Goal: Information Seeking & Learning: Check status

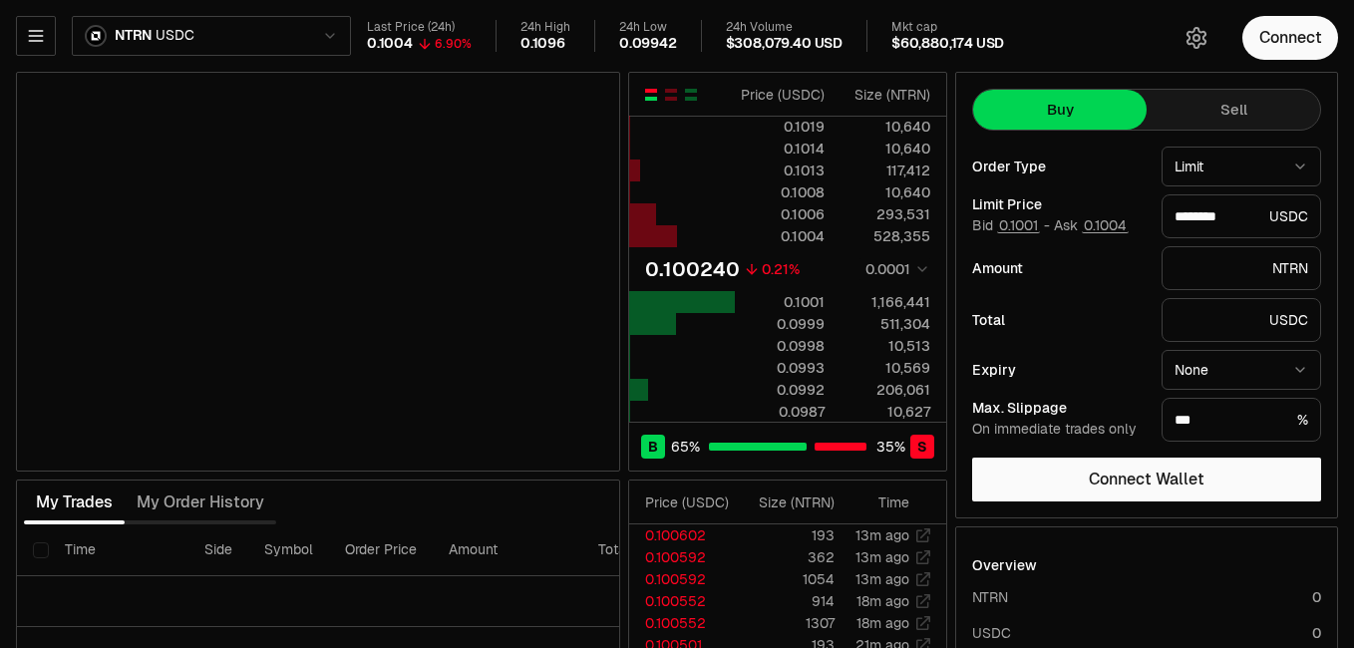
scroll to position [184, 0]
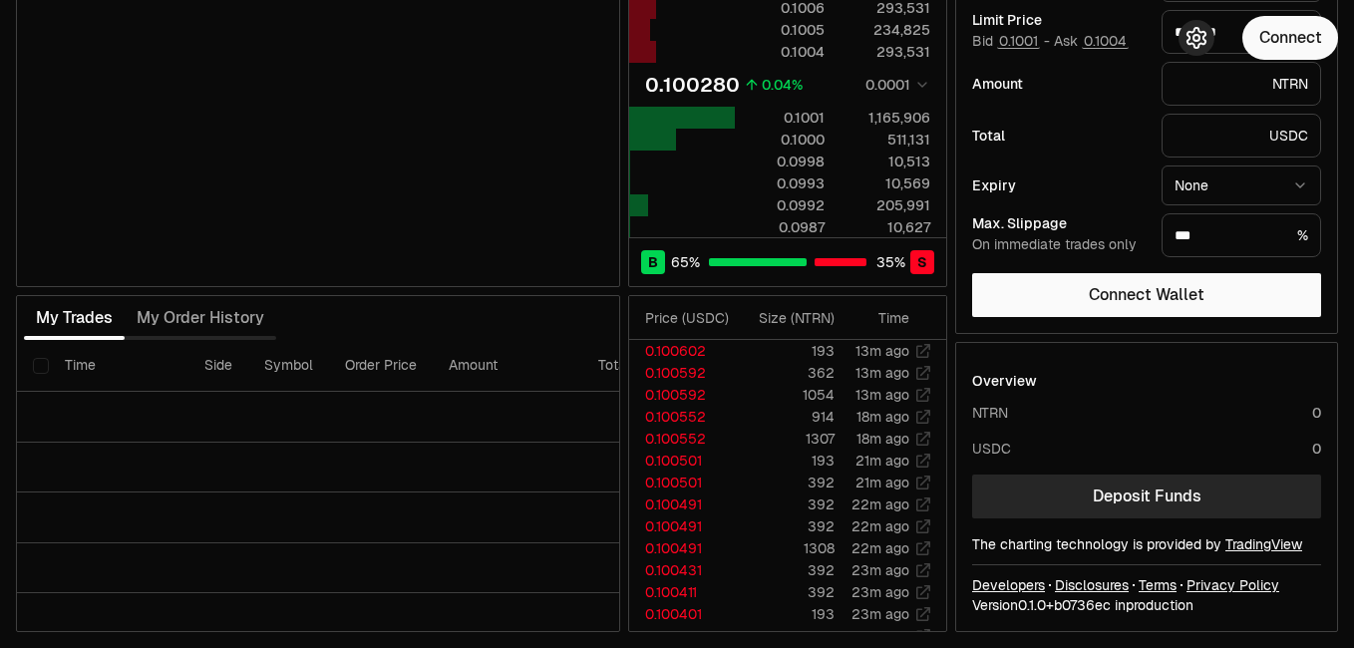
click at [1191, 35] on icon "button" at bounding box center [1197, 38] width 24 height 24
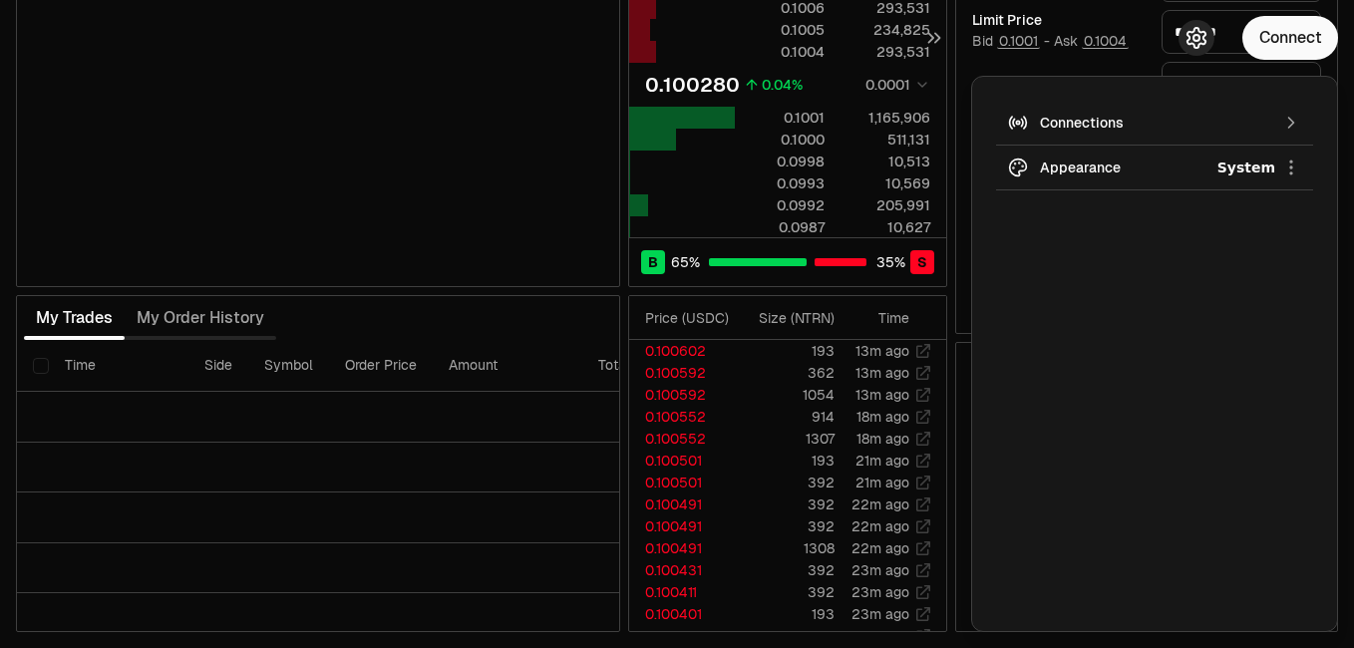
click at [1191, 35] on icon "button" at bounding box center [1197, 38] width 24 height 24
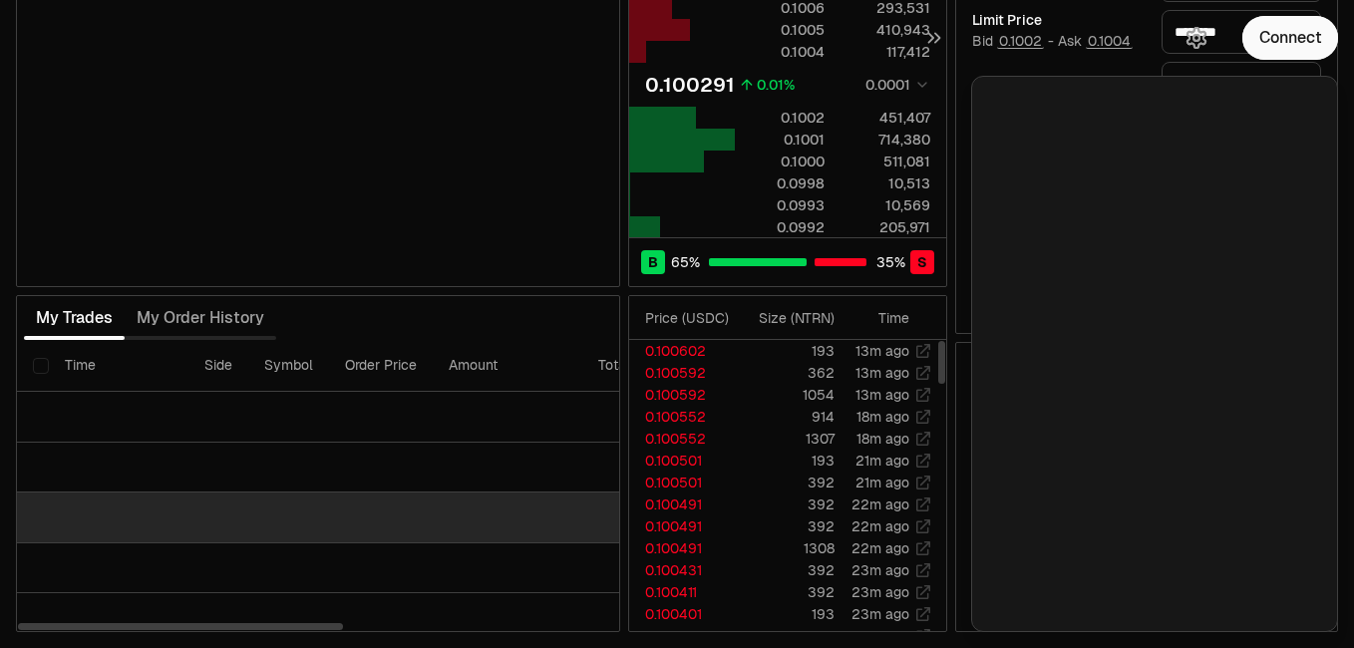
click at [548, 534] on td at bounding box center [573, 518] width 1112 height 51
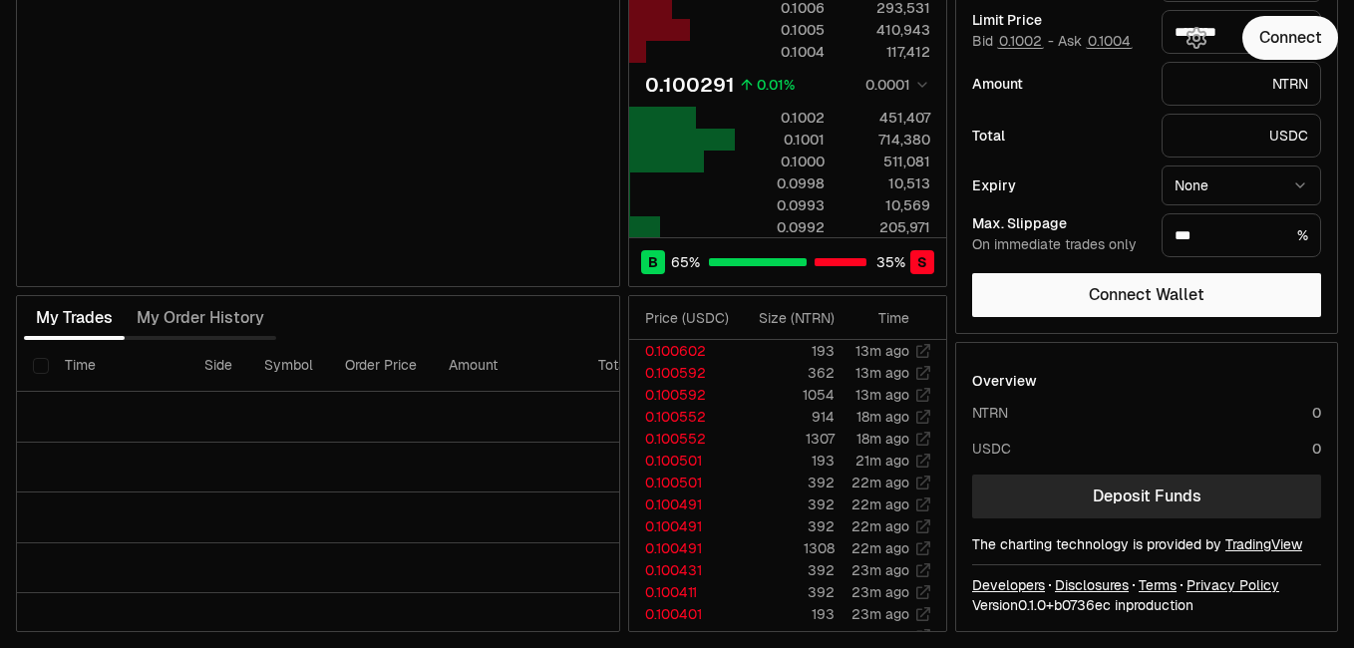
click at [1352, 459] on div "NTRN USDC Last Price (24h) 0.1004 6.90% 24h High 0.1096 24h Low 0.09942 24h Vol…" at bounding box center [677, 232] width 1354 height 833
click at [1351, 459] on div "NTRN USDC Last Price (24h) 0.1004 6.90% 24h High 0.1096 24h Low 0.09942 24h Vol…" at bounding box center [677, 232] width 1354 height 833
click at [1353, 454] on html "Neutron Balance Earn Supervaults Bridge Orderbook Stake Ecosystem Governance Do…" at bounding box center [677, 232] width 1354 height 833
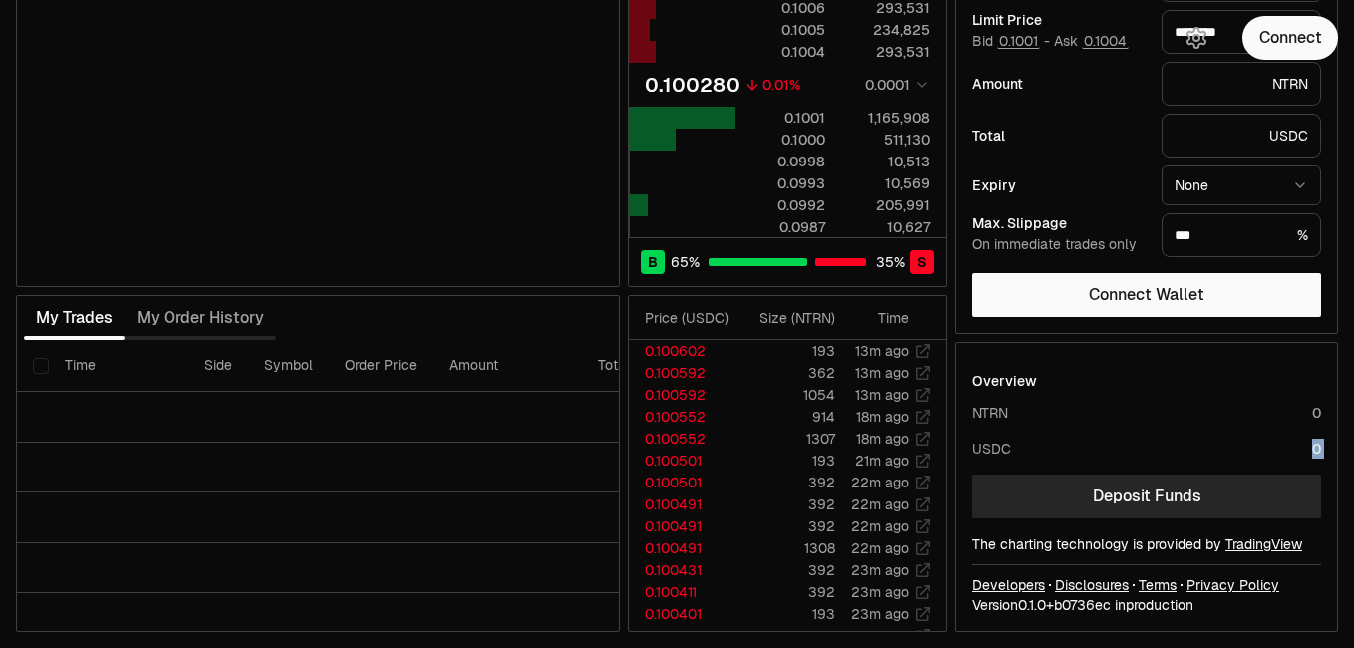
click at [1352, 566] on div "NTRN USDC Last Price (24h) 0.1004 6.90% 24h High 0.1096 24h Low 0.09942 24h Vol…" at bounding box center [677, 232] width 1354 height 833
drag, startPoint x: 1352, startPoint y: 566, endPoint x: 1353, endPoint y: 632, distance: 65.8
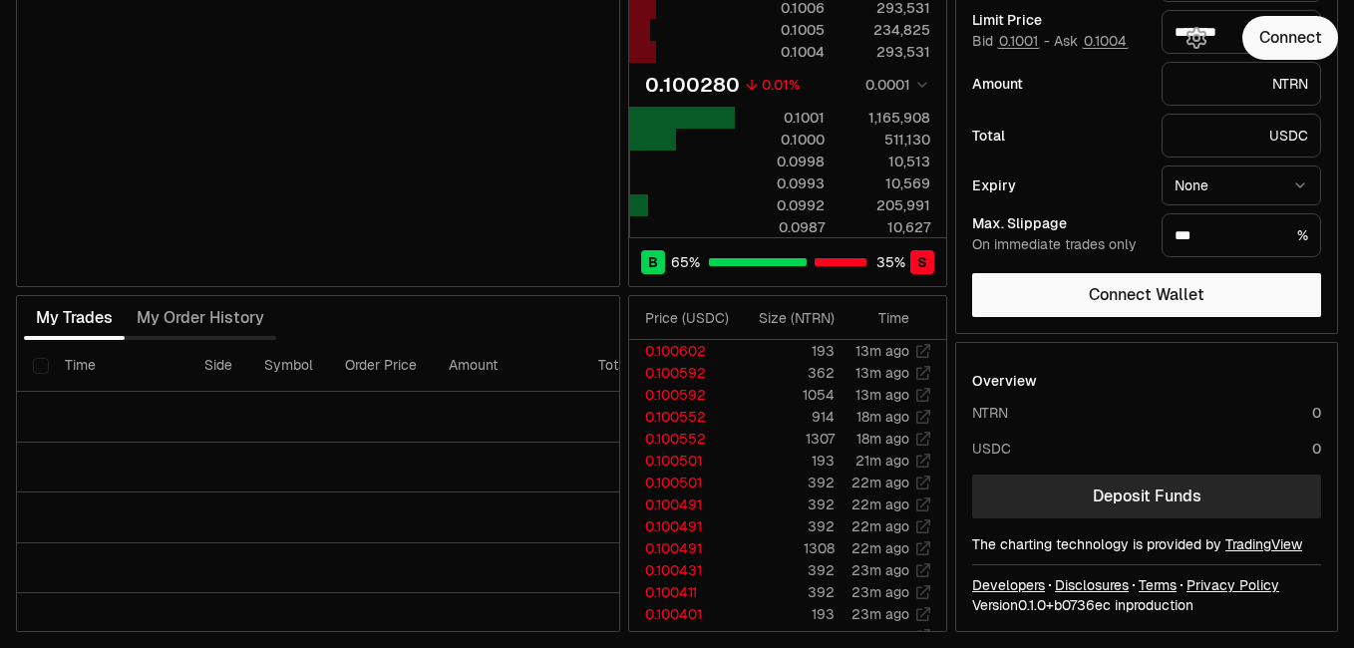
click at [1353, 632] on html "Neutron Balance Earn Supervaults Bridge Orderbook Stake Ecosystem Governance Do…" at bounding box center [677, 232] width 1354 height 833
type input "********"
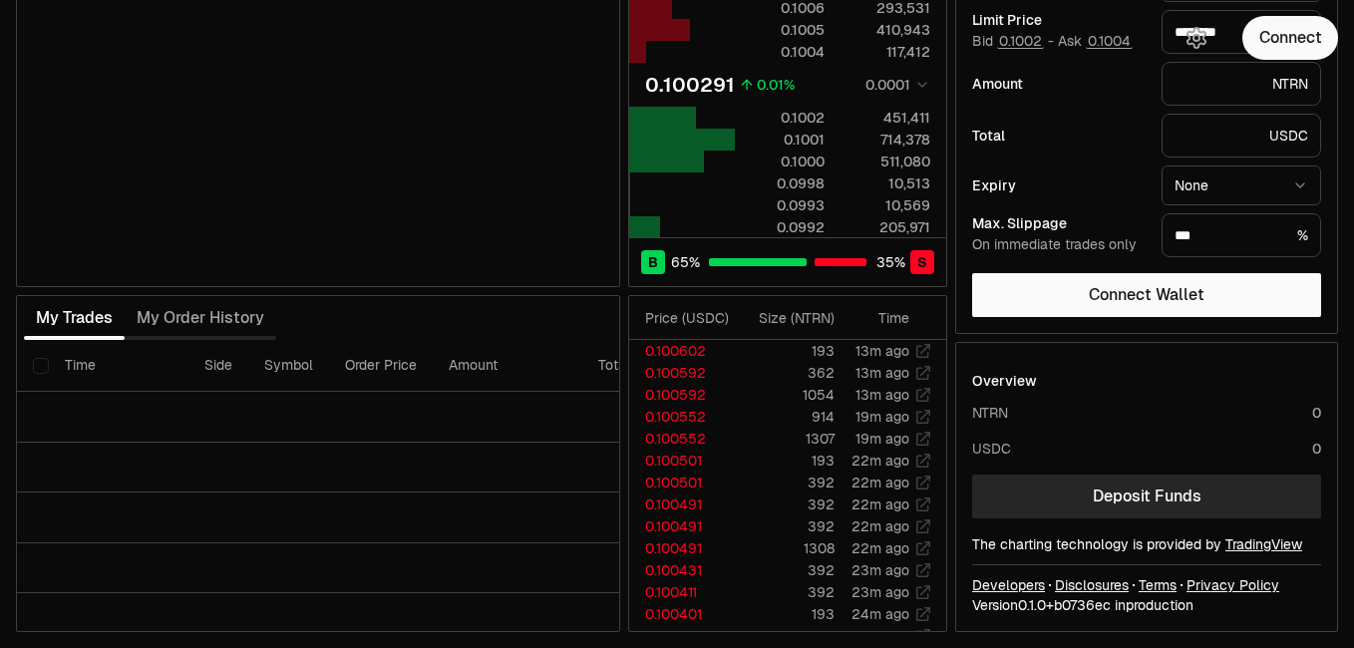
click at [1353, 88] on html "Neutron Balance Earn Supervaults Bridge Orderbook Stake Ecosystem Governance Do…" at bounding box center [677, 232] width 1354 height 833
click at [1353, 89] on html "Neutron Balance Earn Supervaults Bridge Orderbook Stake Ecosystem Governance Do…" at bounding box center [677, 232] width 1354 height 833
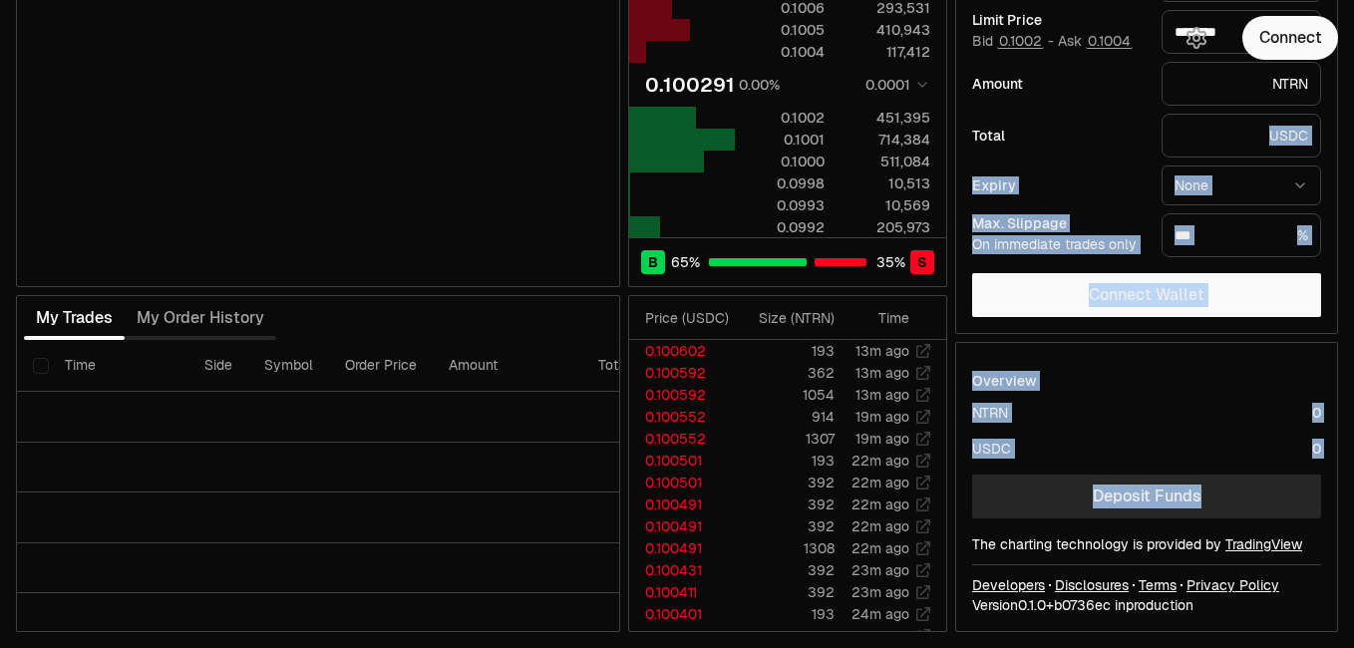
drag, startPoint x: 1353, startPoint y: 122, endPoint x: 1351, endPoint y: 480, distance: 358.0
click at [1351, 480] on div "NTRN USDC Last Price (24h) 0.1004 6.90% 24h High 0.1096 24h Low 0.09942 24h Vol…" at bounding box center [677, 232] width 1354 height 833
